Goal: Task Accomplishment & Management: Manage account settings

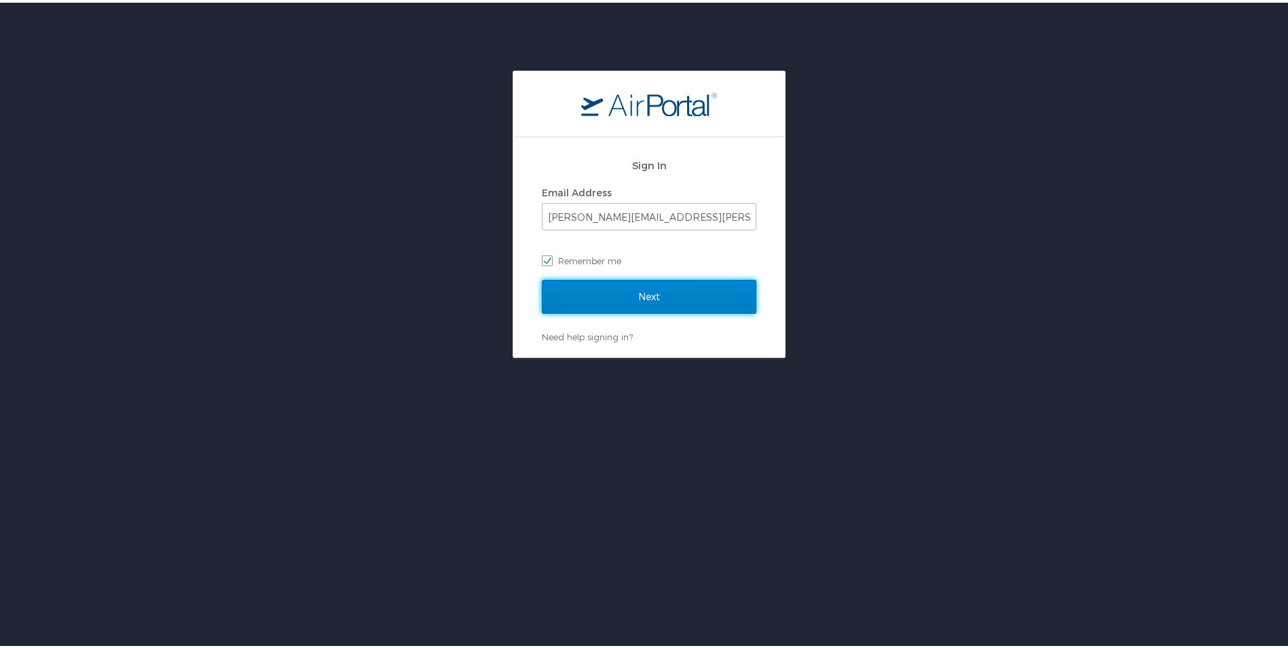
click at [618, 299] on input "Next" at bounding box center [649, 294] width 215 height 34
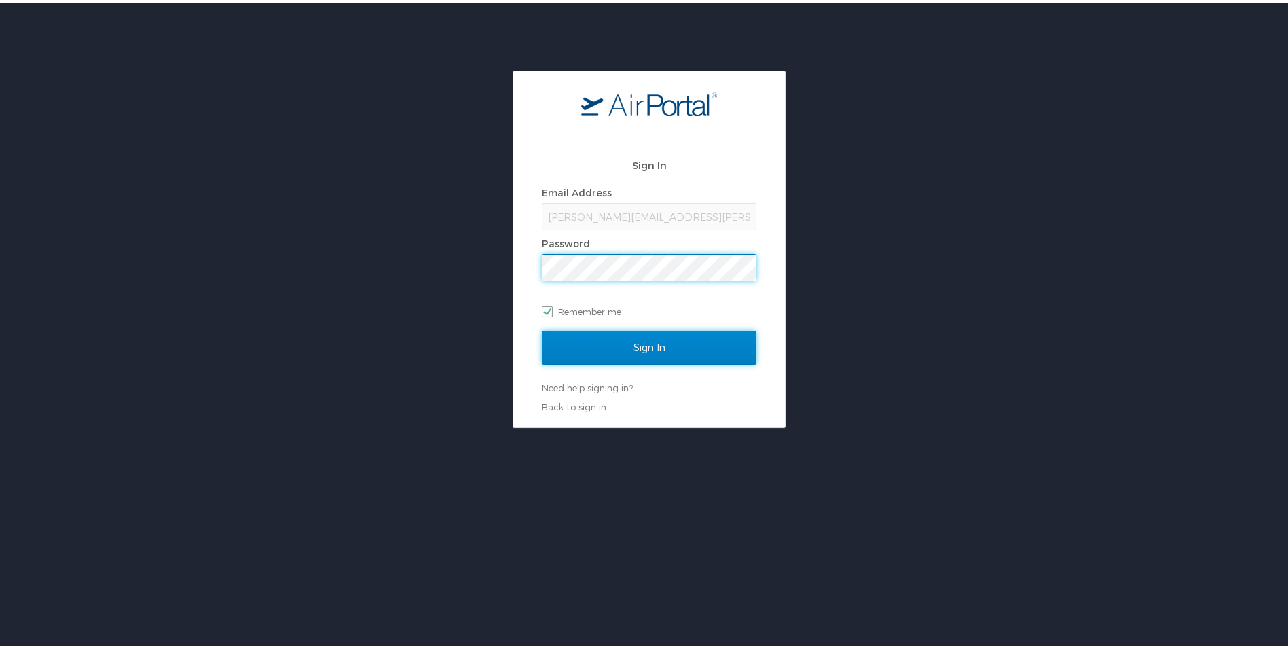
click at [613, 345] on input "Sign In" at bounding box center [649, 345] width 215 height 34
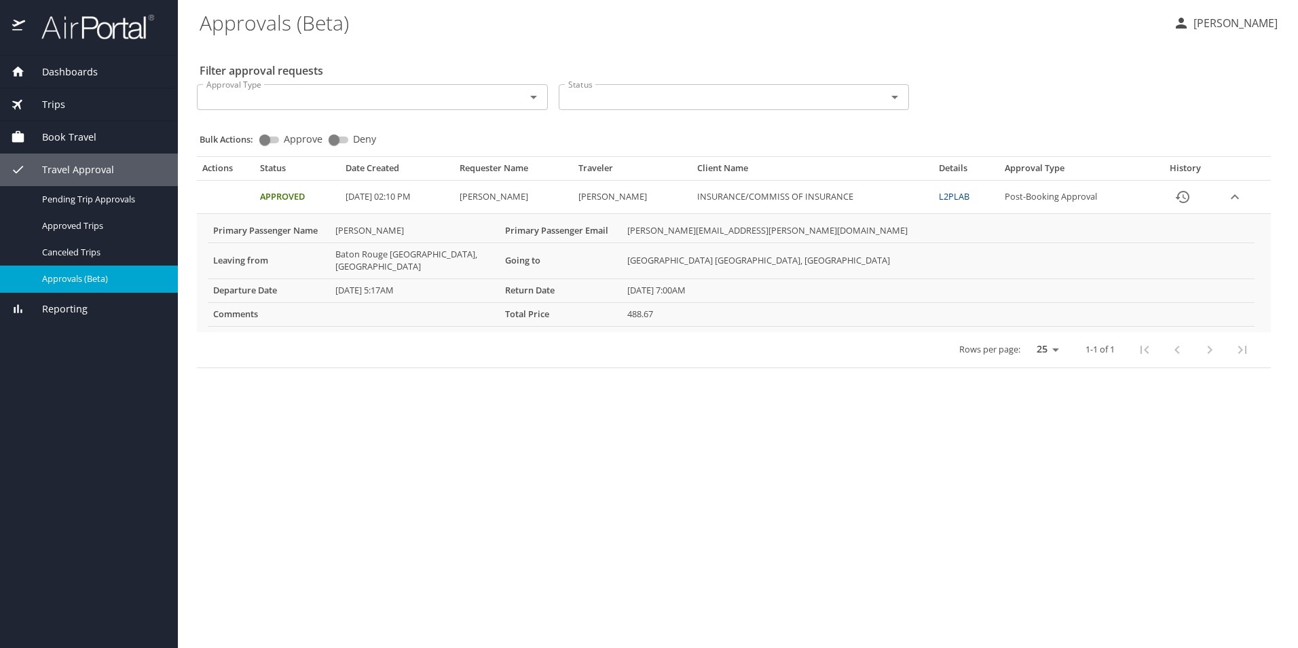
click at [85, 137] on span "Book Travel" at bounding box center [60, 137] width 71 height 15
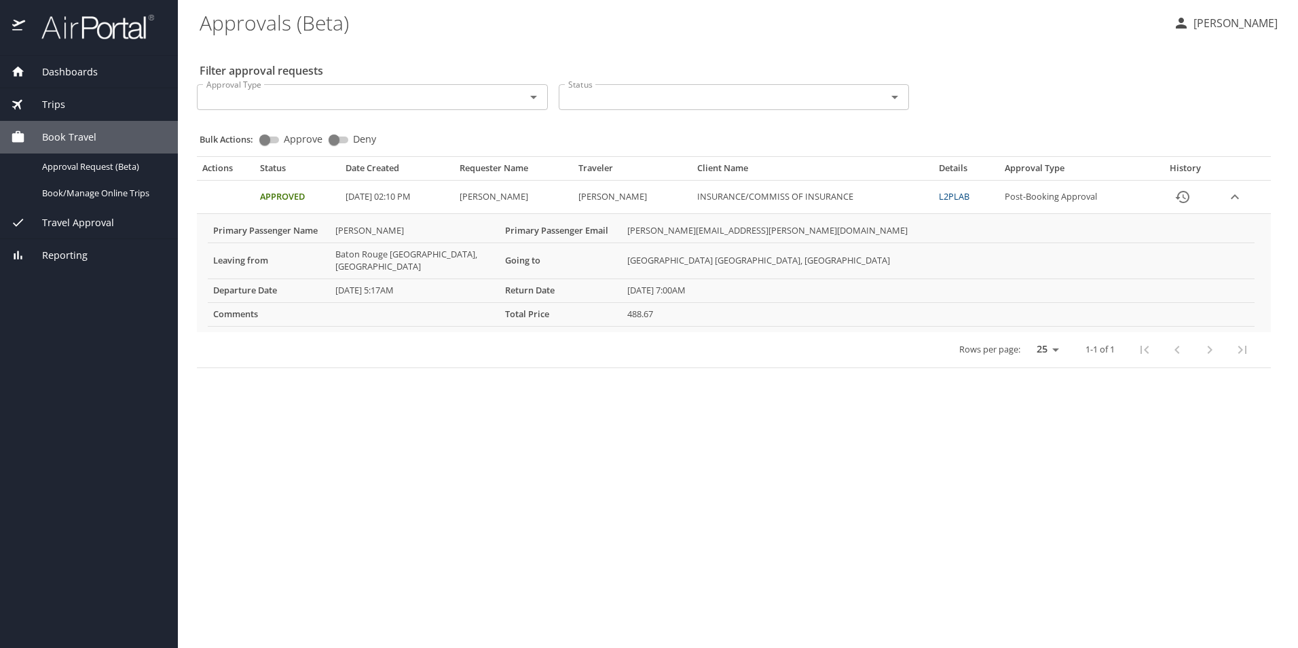
click at [85, 137] on span "Book Travel" at bounding box center [60, 137] width 71 height 15
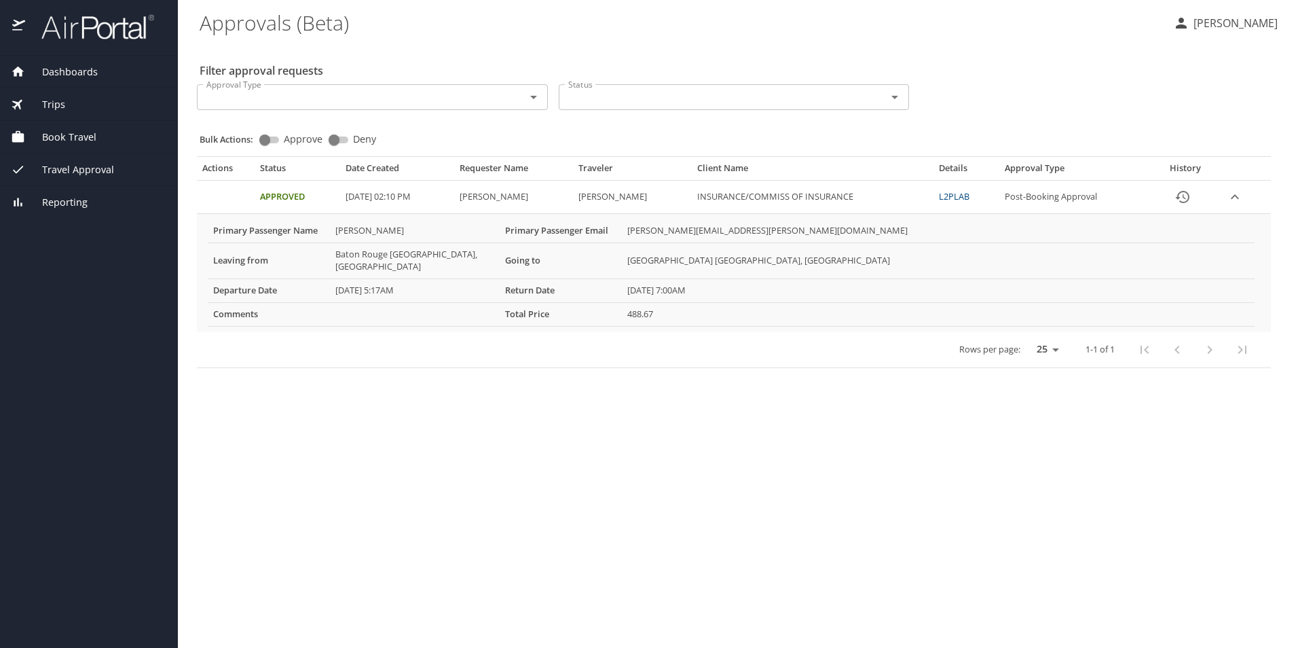
click at [85, 137] on span "Book Travel" at bounding box center [60, 137] width 71 height 15
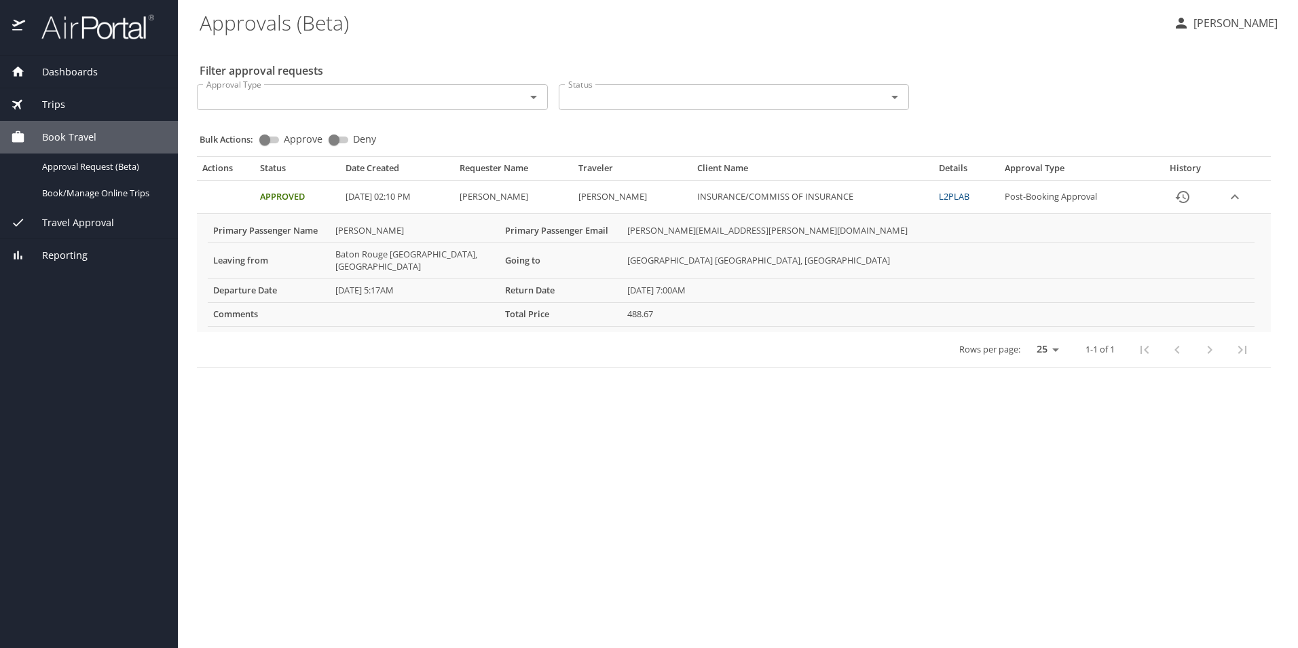
click at [60, 222] on span "Travel Approval" at bounding box center [69, 222] width 89 height 15
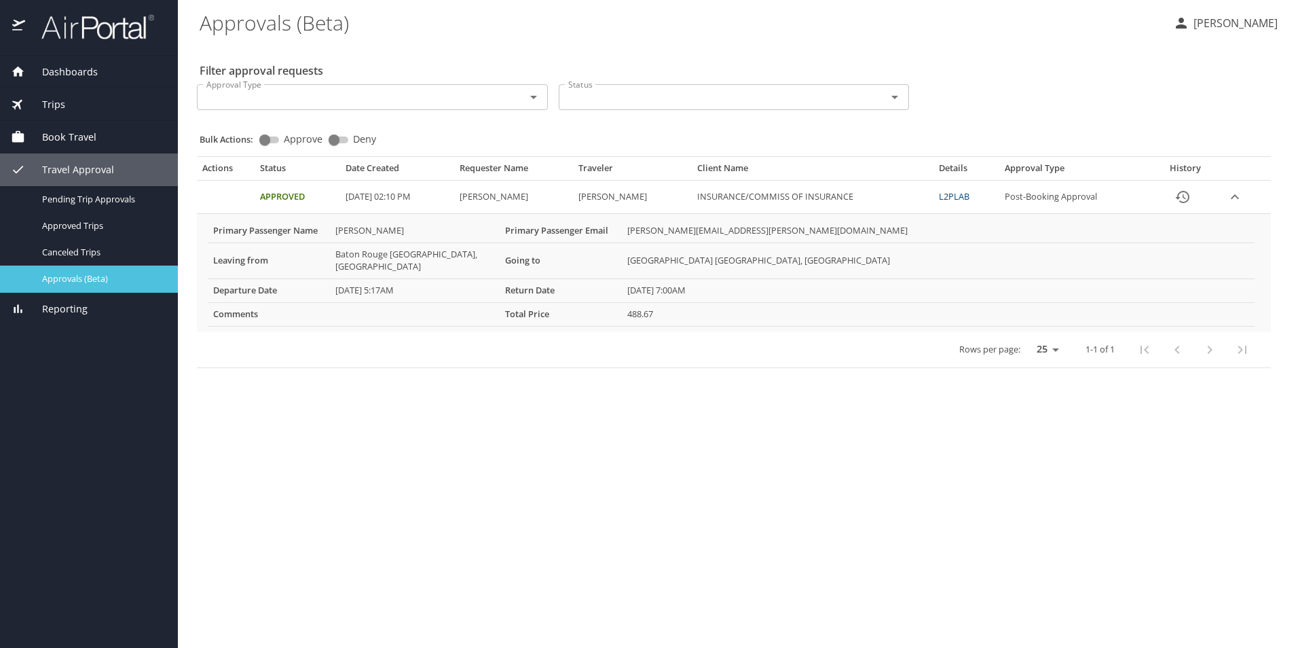
click at [77, 279] on span "Approvals (Beta)" at bounding box center [102, 278] width 120 height 13
click at [1246, 21] on p "[PERSON_NAME]" at bounding box center [1234, 23] width 88 height 16
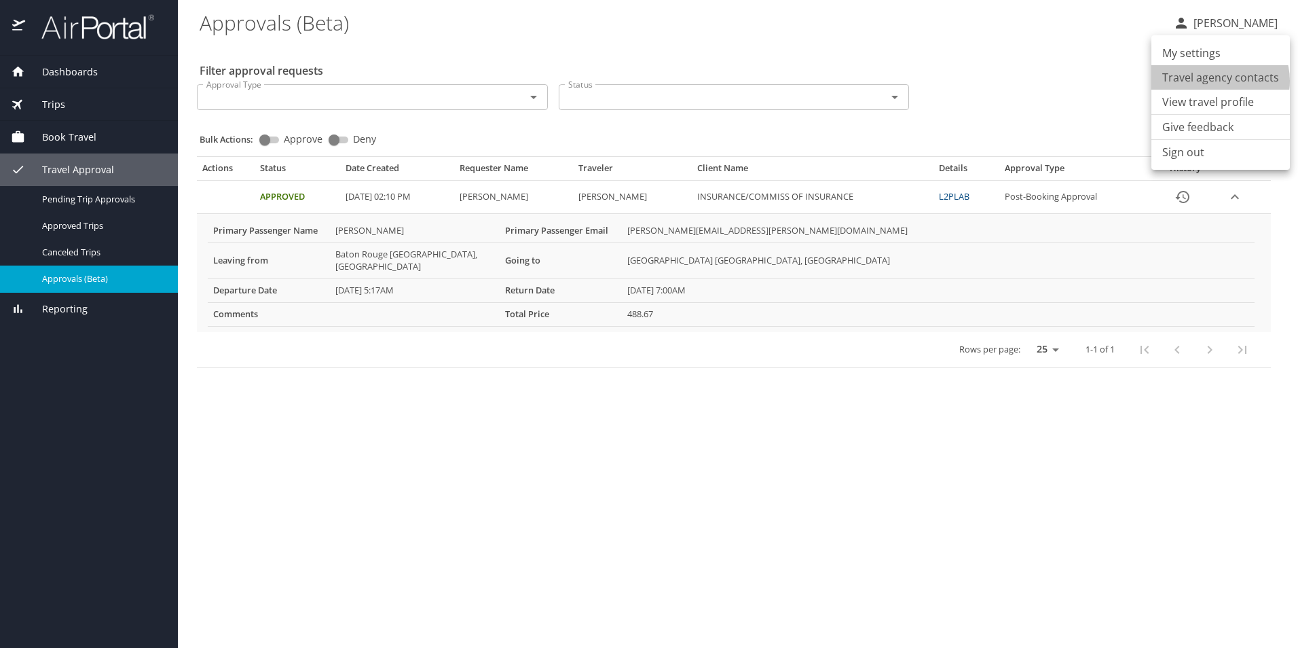
click at [1219, 81] on li "Travel agency contacts" at bounding box center [1221, 77] width 139 height 24
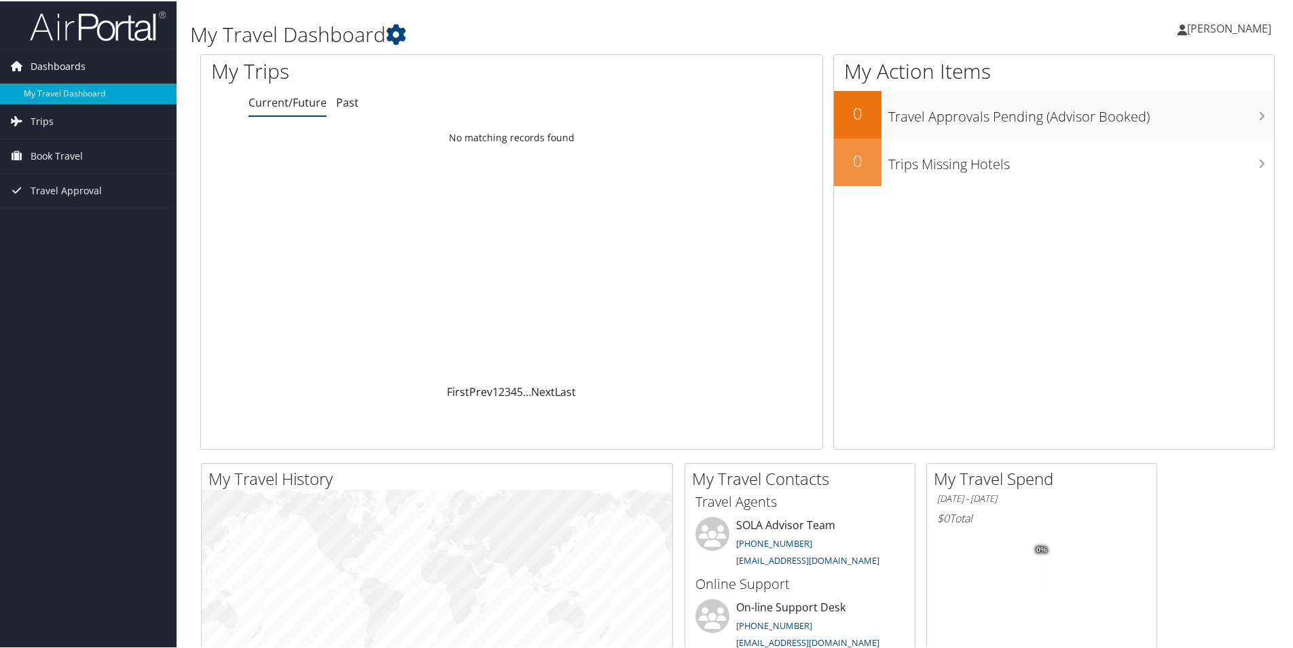
click at [73, 62] on span "Dashboards" at bounding box center [58, 65] width 55 height 34
click at [72, 92] on link "My Travel Dashboard" at bounding box center [88, 92] width 177 height 20
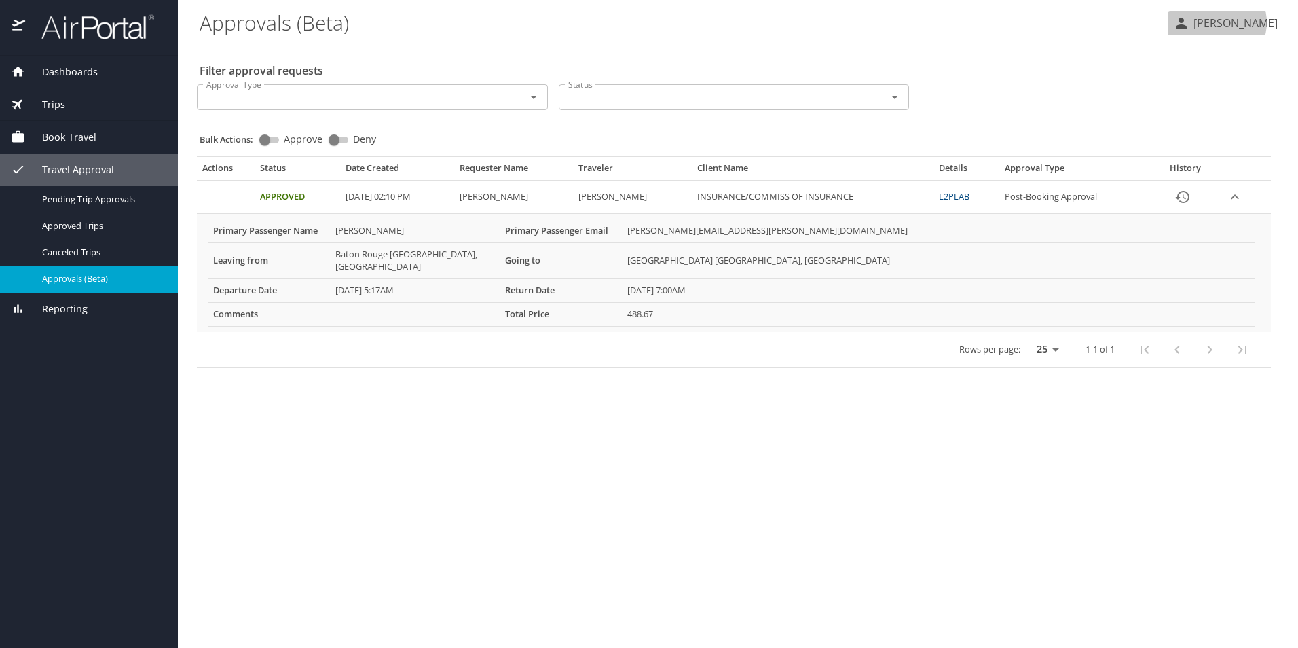
click at [1243, 22] on p "[PERSON_NAME]" at bounding box center [1234, 23] width 88 height 16
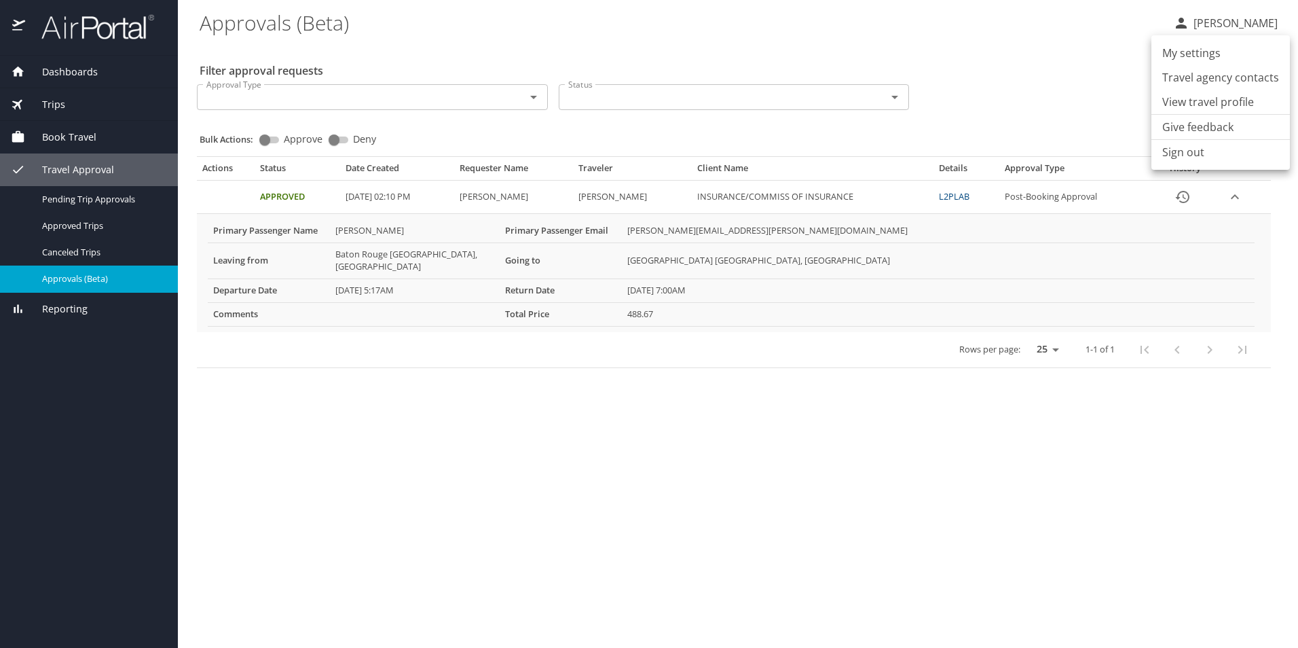
click at [1190, 55] on li "My settings" at bounding box center [1221, 53] width 139 height 24
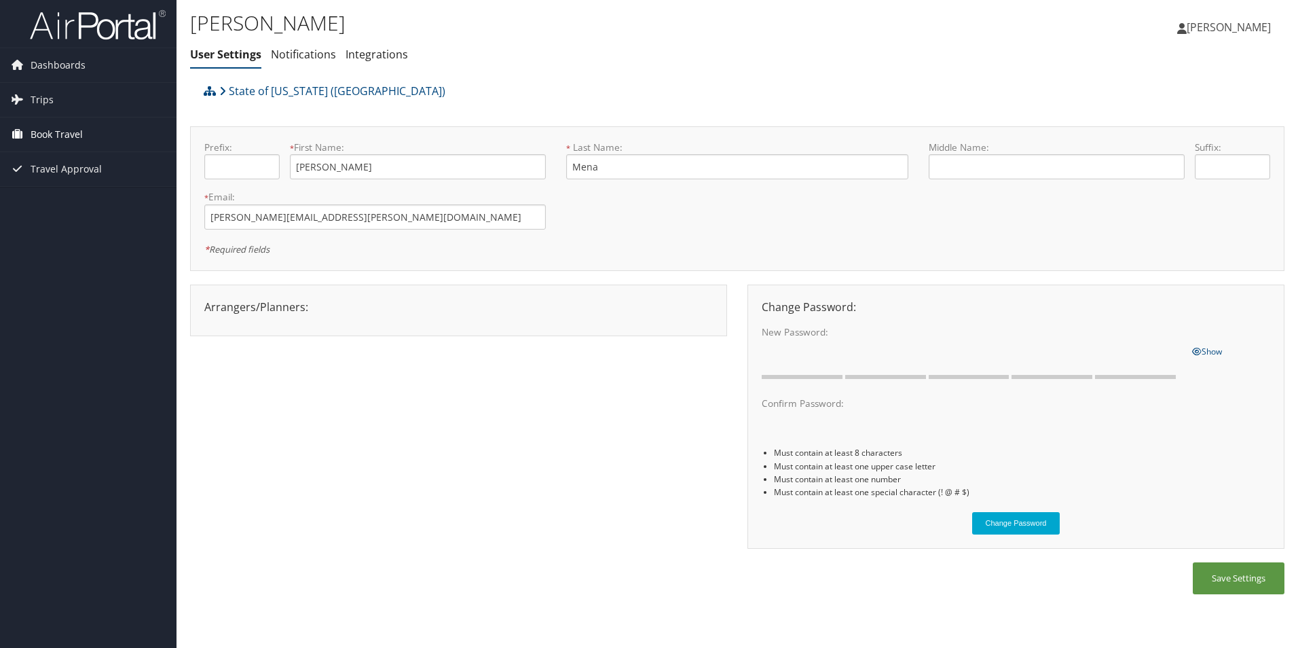
click at [66, 135] on span "Book Travel" at bounding box center [57, 134] width 52 height 34
click at [46, 176] on link "Book/Manage Online Trips" at bounding box center [88, 182] width 177 height 20
